Goal: Information Seeking & Learning: Learn about a topic

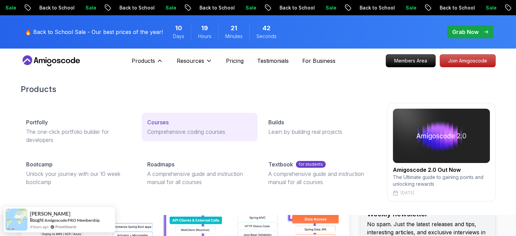
click at [156, 124] on p "Courses" at bounding box center [157, 122] width 21 height 8
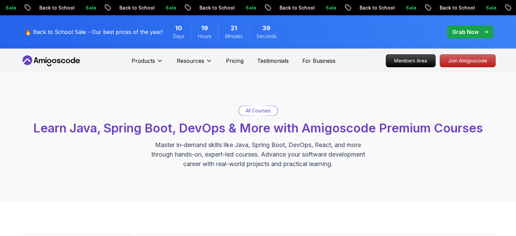
click at [242, 111] on div "All Courses" at bounding box center [258, 111] width 39 height 10
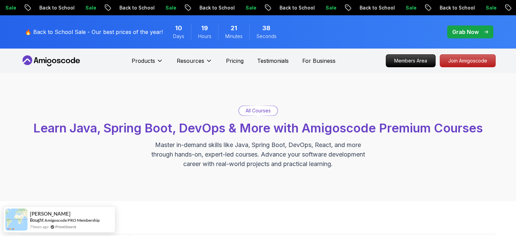
click at [254, 111] on p "All Courses" at bounding box center [258, 110] width 25 height 7
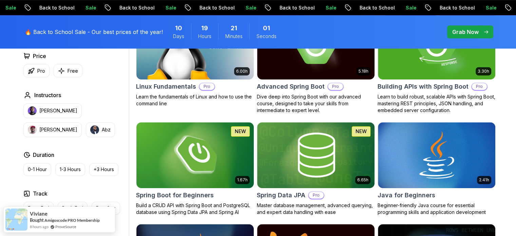
scroll to position [261, 0]
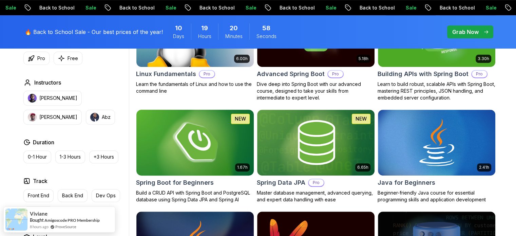
click at [215, 155] on img at bounding box center [194, 142] width 123 height 69
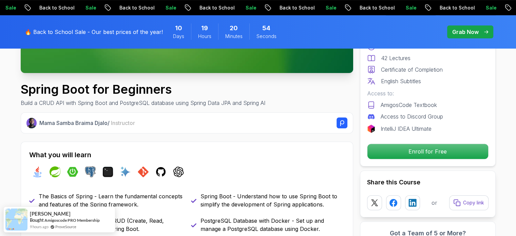
scroll to position [195, 0]
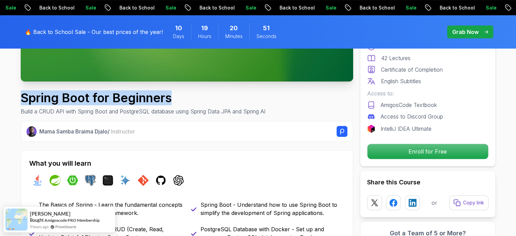
drag, startPoint x: 178, startPoint y: 96, endPoint x: 20, endPoint y: 100, distance: 157.8
copy h1 "Spring Boot for Beginners"
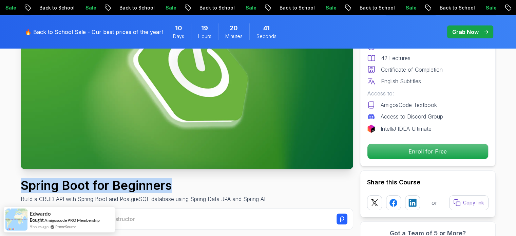
scroll to position [116, 0]
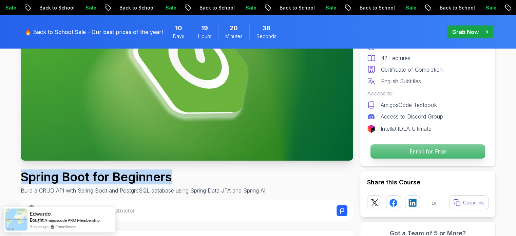
click at [430, 150] on p "Enroll for Free" at bounding box center [427, 151] width 115 height 14
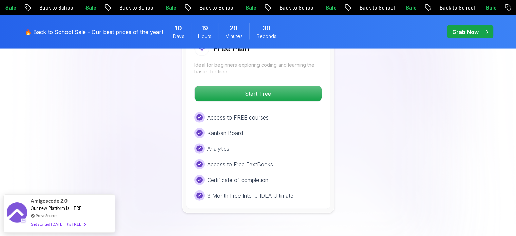
scroll to position [1456, 0]
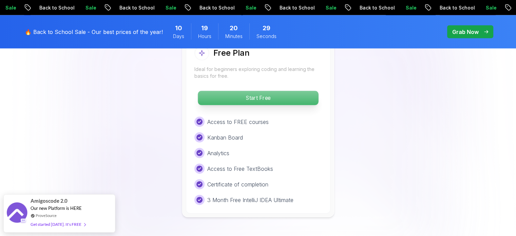
click at [279, 92] on p "Start Free" at bounding box center [258, 98] width 120 height 14
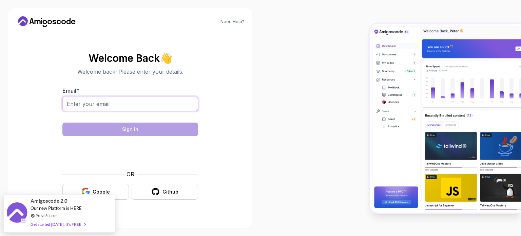
click at [164, 105] on input "Email *" at bounding box center [130, 104] width 136 height 14
drag, startPoint x: 219, startPoint y: 140, endPoint x: 120, endPoint y: 187, distance: 109.0
click at [120, 187] on section "Welcome Back 👋 Welcome back! Please enter your details. Email * Sign in OR Goog…" at bounding box center [130, 126] width 228 height 160
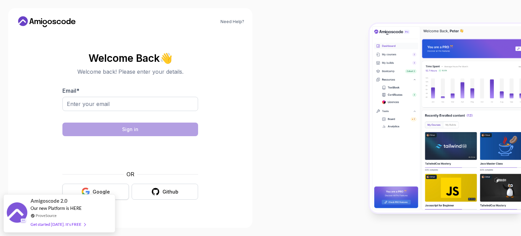
click at [120, 187] on button "Google" at bounding box center [95, 192] width 67 height 16
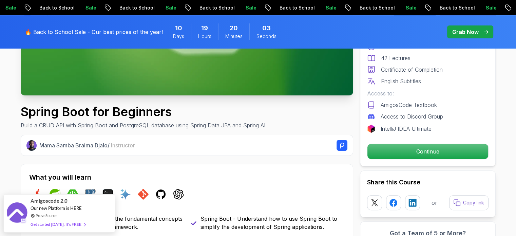
scroll to position [193, 0]
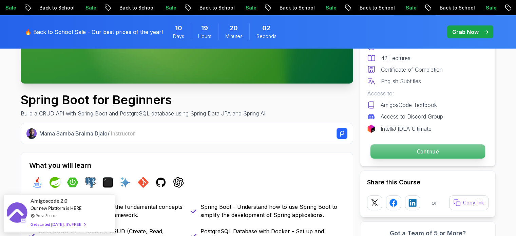
click at [431, 148] on p "Continue" at bounding box center [427, 151] width 115 height 14
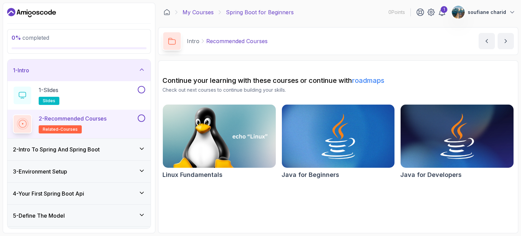
click at [202, 13] on link "My Courses" at bounding box center [198, 12] width 31 height 8
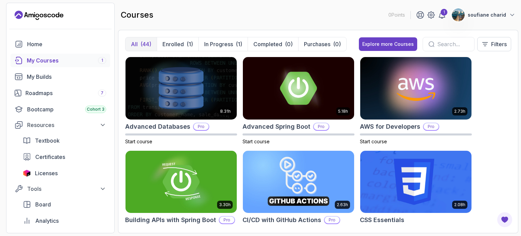
drag, startPoint x: 521, startPoint y: 78, endPoint x: 509, endPoint y: 101, distance: 25.9
click at [509, 101] on section "0 Points 1 soufiane charid Home My Courses 1 My Builds Roadmaps 7 Bootcamp Coho…" at bounding box center [260, 118] width 521 height 236
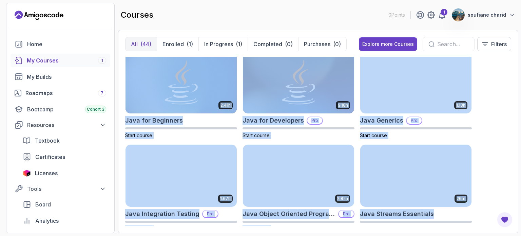
scroll to position [606, 0]
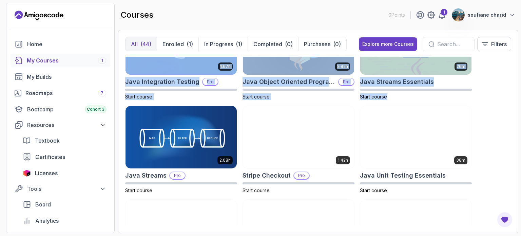
drag, startPoint x: 509, startPoint y: 101, endPoint x: 489, endPoint y: 96, distance: 20.7
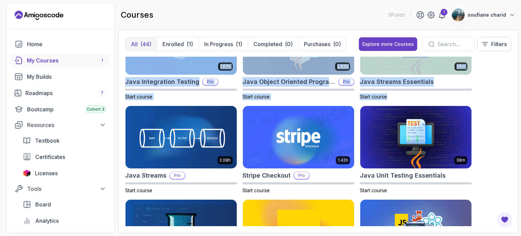
click at [489, 96] on div "8.31h Advanced Databases Pro Start course 5.18h Advanced Spring Boot Pro Start …" at bounding box center [318, 141] width 386 height 169
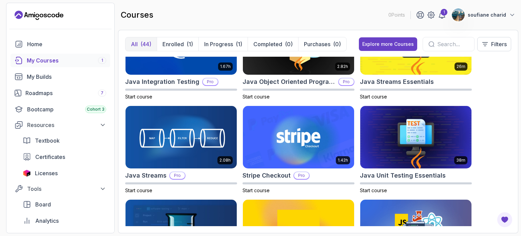
click at [501, 109] on div "8.31h Advanced Databases Pro Start course 5.18h Advanced Spring Boot Pro Start …" at bounding box center [318, 141] width 386 height 169
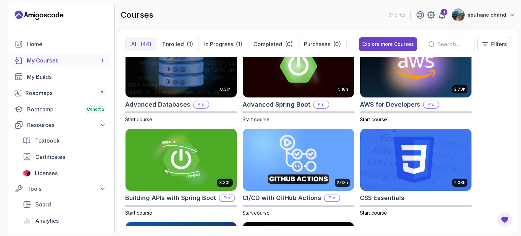
scroll to position [0, 0]
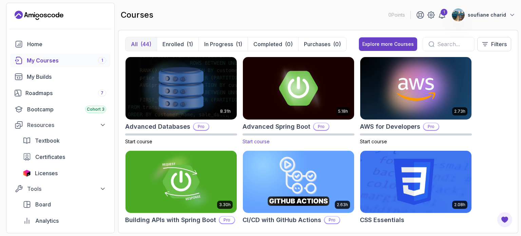
click at [289, 127] on h2 "Advanced Spring Boot" at bounding box center [277, 127] width 68 height 10
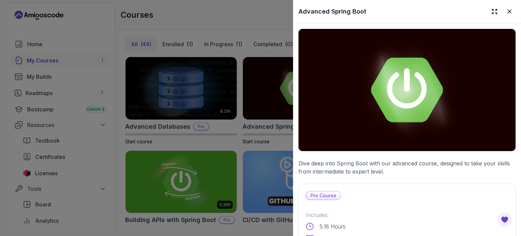
click at [346, 12] on h2 "Advanced Spring Boot" at bounding box center [333, 12] width 68 height 10
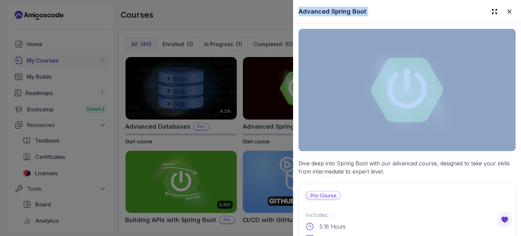
click at [346, 12] on h2 "Advanced Spring Boot" at bounding box center [333, 12] width 68 height 10
copy div "Advanced Spring Boot"
click at [506, 13] on icon at bounding box center [509, 11] width 7 height 7
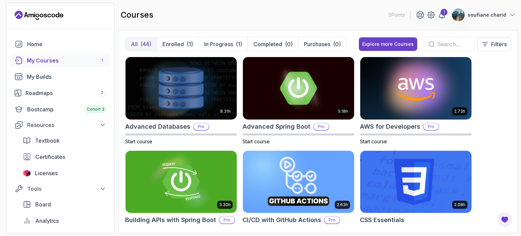
drag, startPoint x: 506, startPoint y: 87, endPoint x: 503, endPoint y: 98, distance: 11.1
click at [503, 98] on div "8.31h Advanced Databases Pro Start course 5.18h Advanced Spring Boot Pro Start …" at bounding box center [318, 141] width 386 height 169
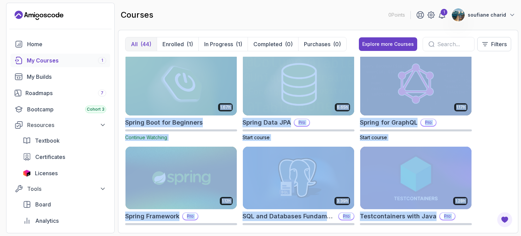
scroll to position [1236, 0]
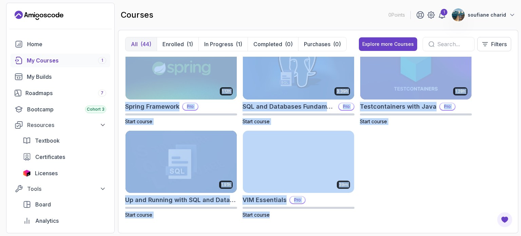
drag, startPoint x: 492, startPoint y: 129, endPoint x: 449, endPoint y: 235, distance: 115.0
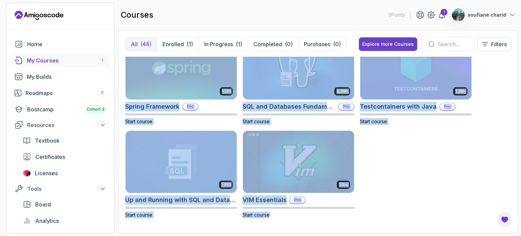
click at [449, 235] on section "0 Points 1 soufiane charid Home My Courses 1 My Builds Roadmaps 7 Bootcamp Coho…" at bounding box center [260, 118] width 521 height 236
click at [444, 168] on div "8.31h Advanced Databases Pro Start course 5.18h Advanced Spring Boot Pro Start …" at bounding box center [318, 141] width 386 height 169
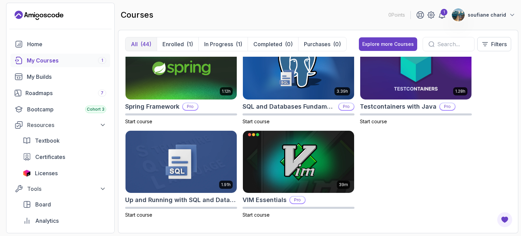
drag, startPoint x: 521, startPoint y: 205, endPoint x: 520, endPoint y: 127, distance: 77.4
click at [516, 127] on section "0 Points 1 soufiane charid Home My Courses 1 My Builds Roadmaps 7 Bootcamp Coho…" at bounding box center [260, 118] width 521 height 236
click at [452, 168] on div "8.31h Advanced Databases Pro Start course 5.18h Advanced Spring Boot Pro Start …" at bounding box center [318, 141] width 386 height 169
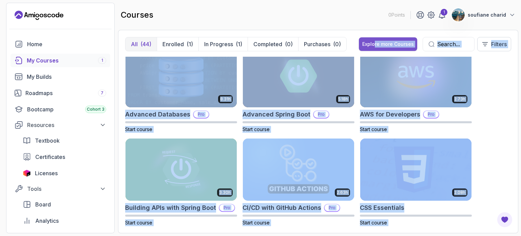
scroll to position [0, 0]
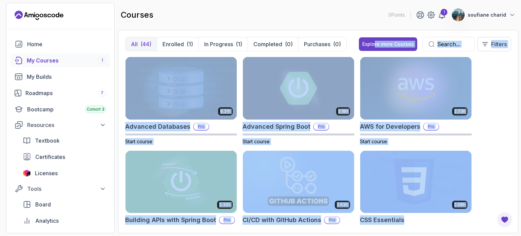
drag, startPoint x: 378, startPoint y: 77, endPoint x: 373, endPoint y: 36, distance: 41.0
click at [373, 36] on div "All (44) Enrolled (1) In Progress (1) Completed (0) Purchases (0) Explore more …" at bounding box center [318, 131] width 400 height 203
click at [505, 79] on div "8.31h Advanced Databases Pro Start course 5.18h Advanced Spring Boot Pro Start …" at bounding box center [318, 141] width 386 height 169
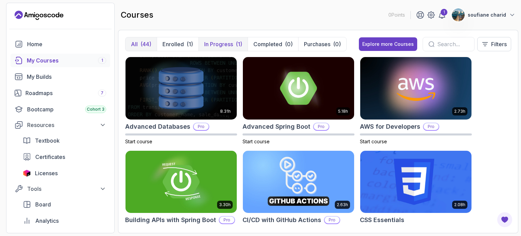
click at [231, 40] on p "In Progress" at bounding box center [218, 44] width 29 height 8
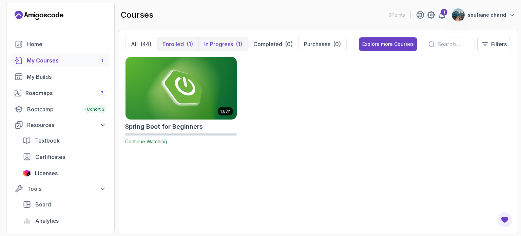
click at [183, 45] on p "Enrolled" at bounding box center [173, 44] width 21 height 8
click at [227, 42] on p "In Progress" at bounding box center [218, 44] width 29 height 8
click at [211, 87] on img at bounding box center [181, 87] width 117 height 65
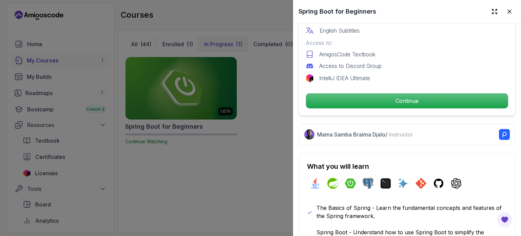
scroll to position [229, 0]
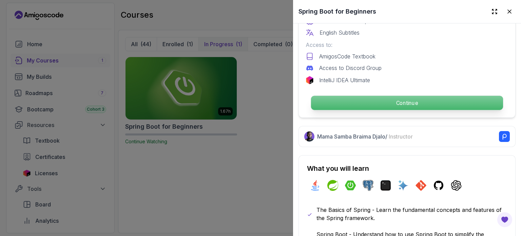
click at [384, 96] on p "Continue" at bounding box center [407, 103] width 192 height 14
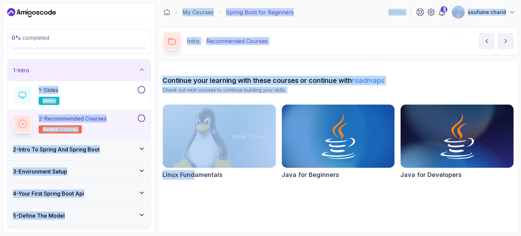
drag, startPoint x: 152, startPoint y: 65, endPoint x: 202, endPoint y: 230, distance: 173.0
click at [202, 230] on div "0 % completed 1 - Intro 1 - Slides slides 2 - Recommended Courses related-cours…" at bounding box center [261, 118] width 516 height 230
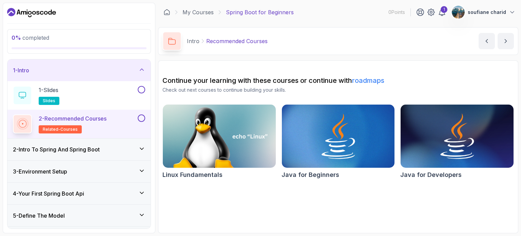
click at [238, 222] on section "Continue your learning with these courses or continue with roadmaps Check out n…" at bounding box center [338, 146] width 360 height 173
click at [135, 72] on div "1 - Intro" at bounding box center [79, 70] width 132 height 8
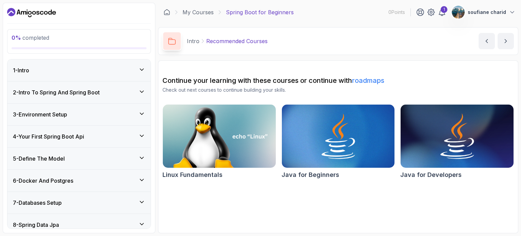
click at [112, 91] on div "2 - Intro To Spring And Spring Boot" at bounding box center [79, 92] width 132 height 8
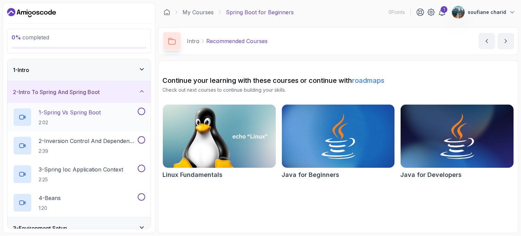
click at [88, 115] on p "1 - Spring Vs Spring Boot" at bounding box center [70, 112] width 62 height 8
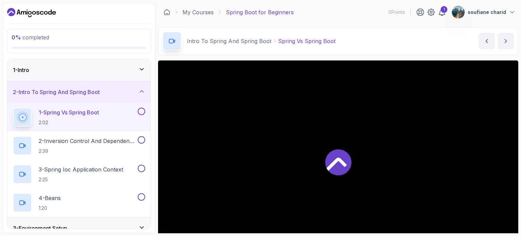
click at [137, 90] on div "2 - Intro To Spring And Spring Boot" at bounding box center [79, 92] width 132 height 8
